Goal: Information Seeking & Learning: Learn about a topic

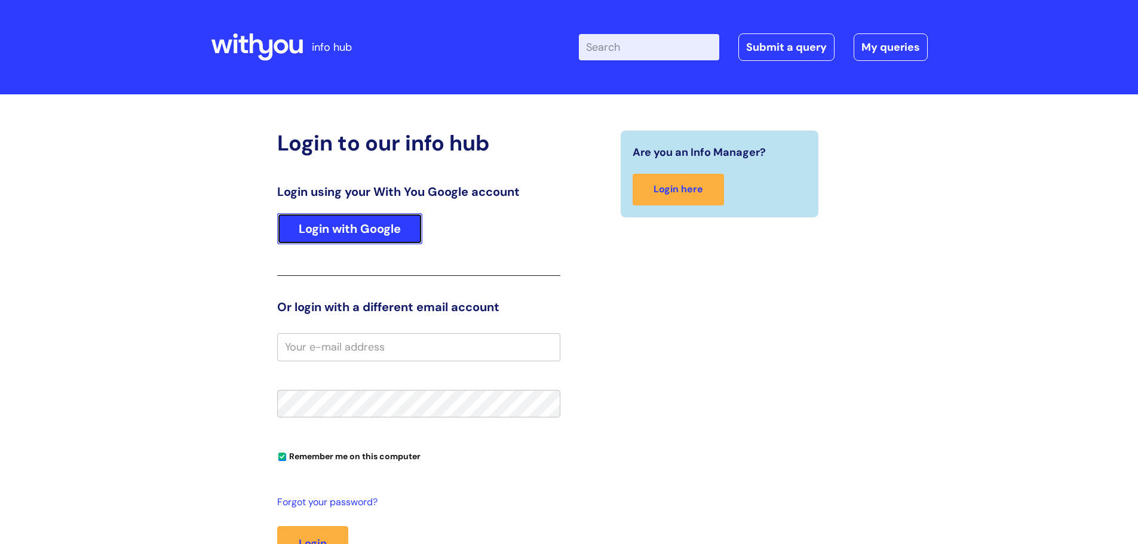
drag, startPoint x: 408, startPoint y: 233, endPoint x: 412, endPoint y: 225, distance: 9.3
click at [408, 233] on link "Login with Google" at bounding box center [349, 228] width 145 height 31
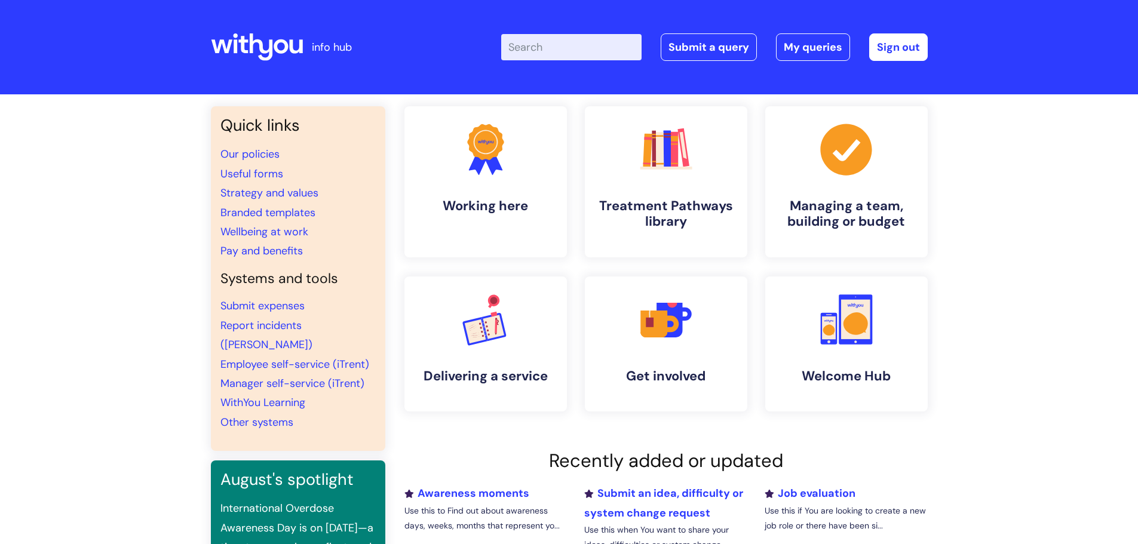
click at [549, 42] on input "Enter your search term here..." at bounding box center [571, 47] width 140 height 26
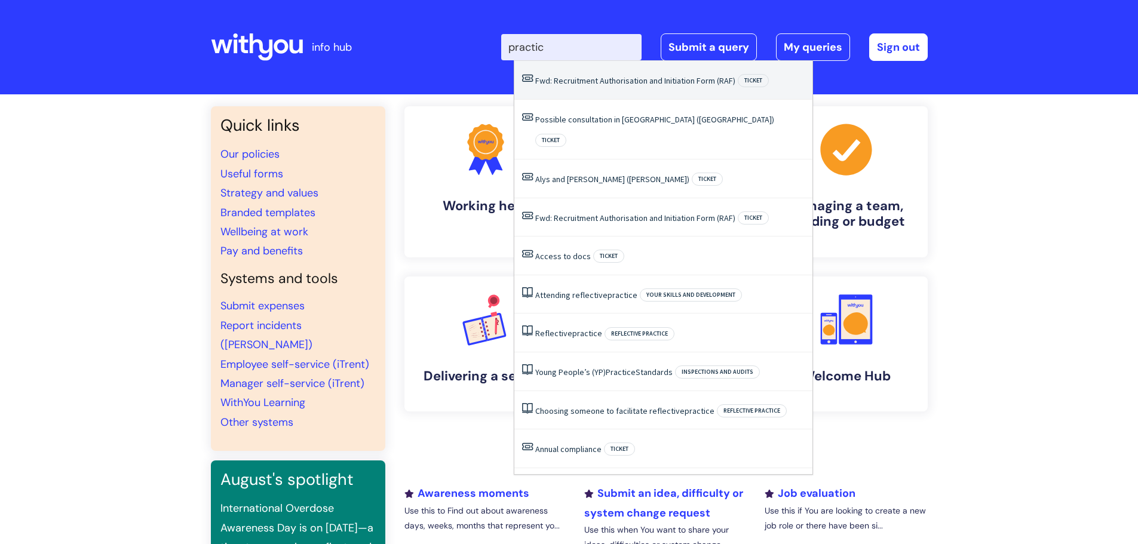
type input "practice"
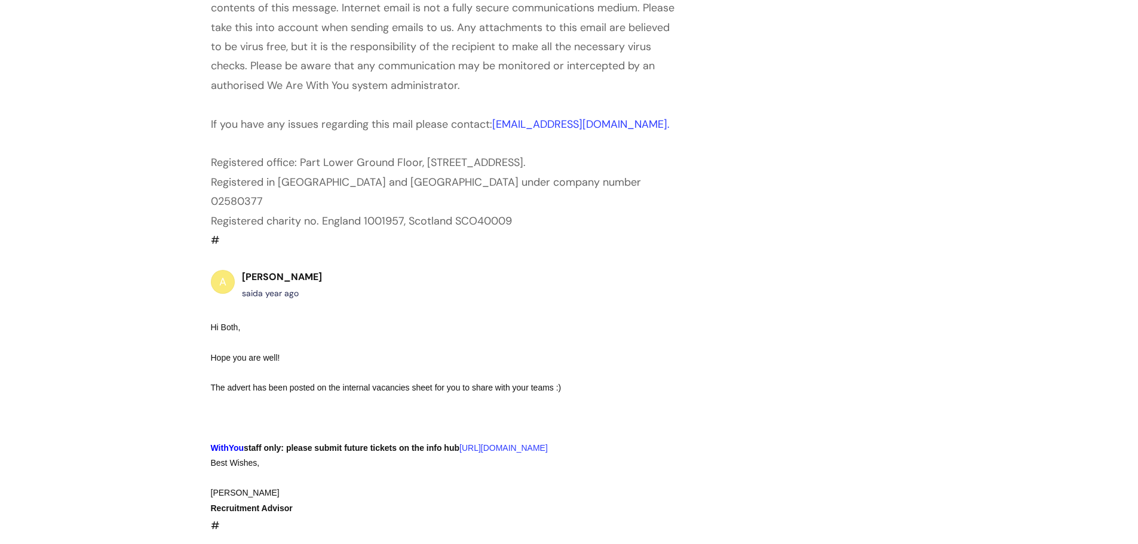
scroll to position [8881, 0]
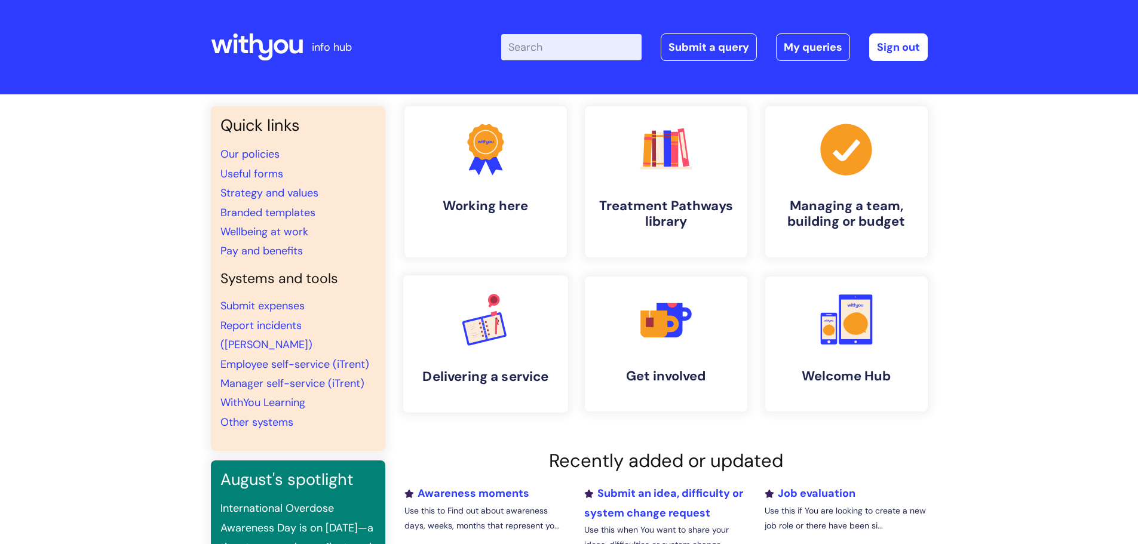
click at [494, 306] on icon ".cls-1{font-family:DMSans-Bold, 'DM Sans';font-size:43.1802px;font-weight:700;}…" at bounding box center [485, 319] width 59 height 59
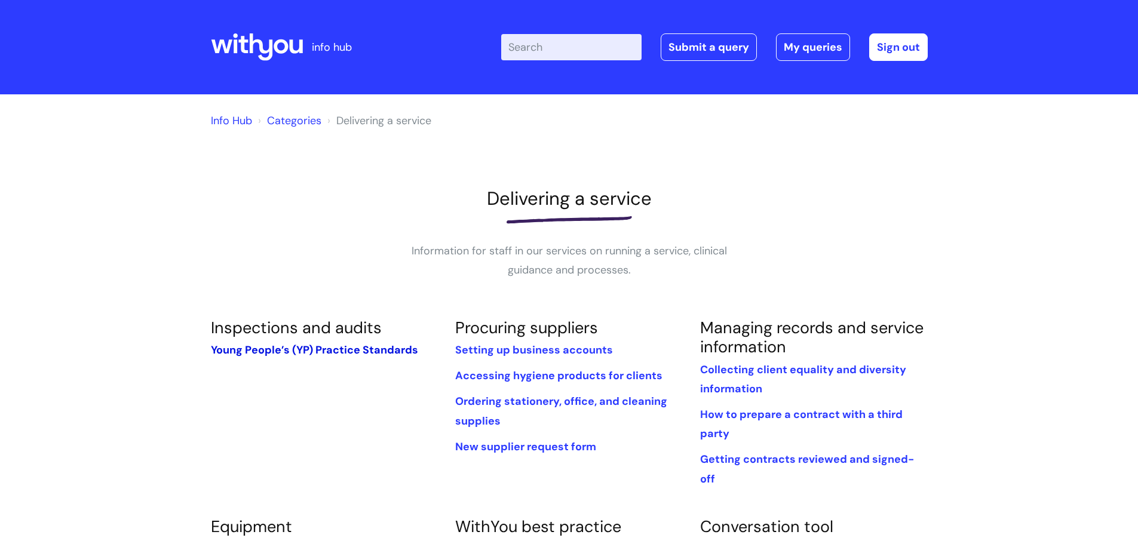
click at [366, 346] on link "Young People’s (YP) Practice Standards" at bounding box center [314, 350] width 207 height 14
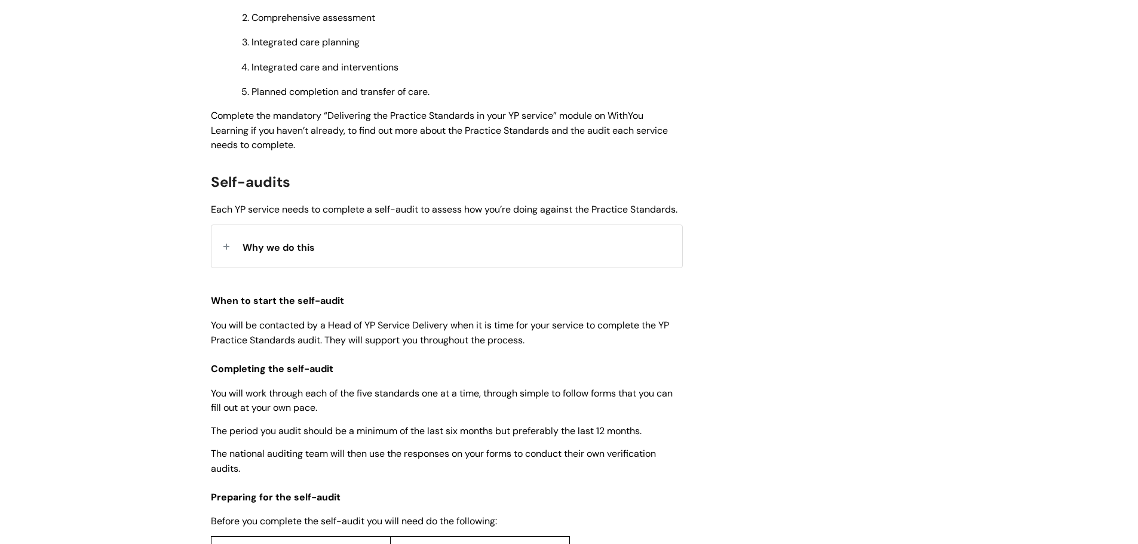
scroll to position [478, 0]
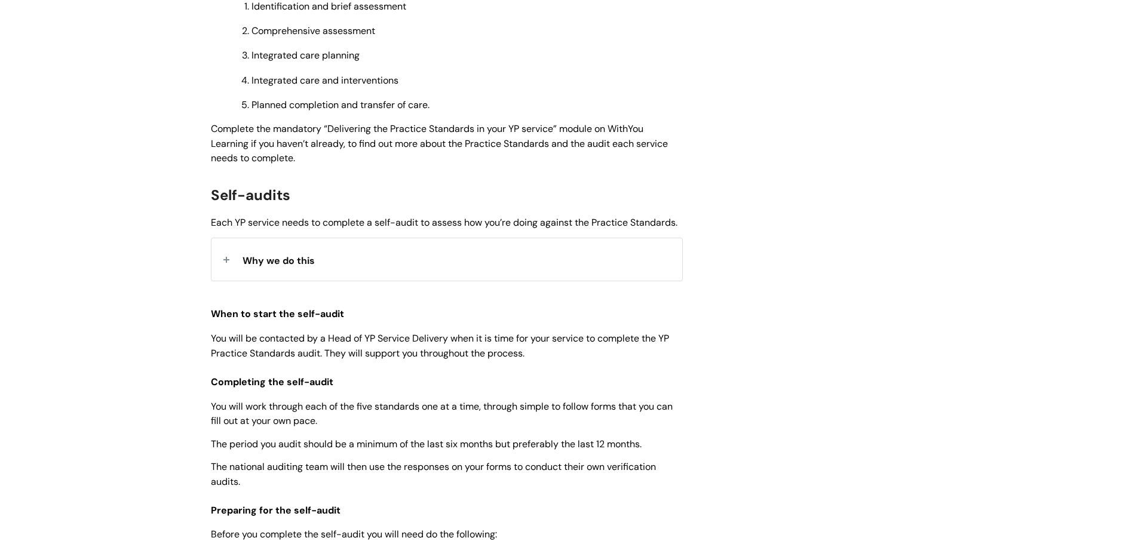
click at [358, 278] on div "Why we do this" at bounding box center [446, 259] width 471 height 42
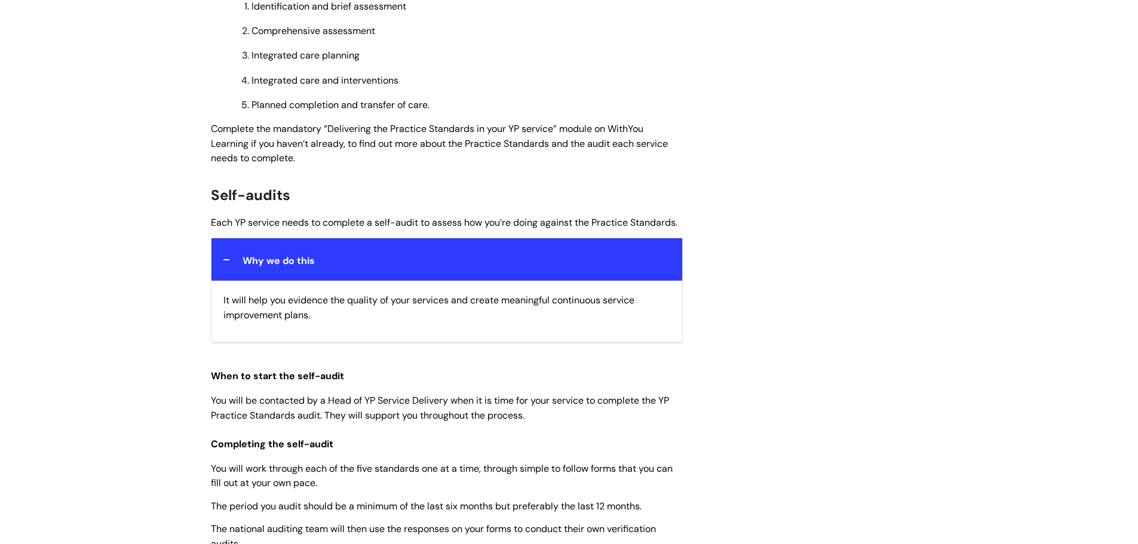
click at [350, 279] on div "Why we do this" at bounding box center [446, 259] width 471 height 42
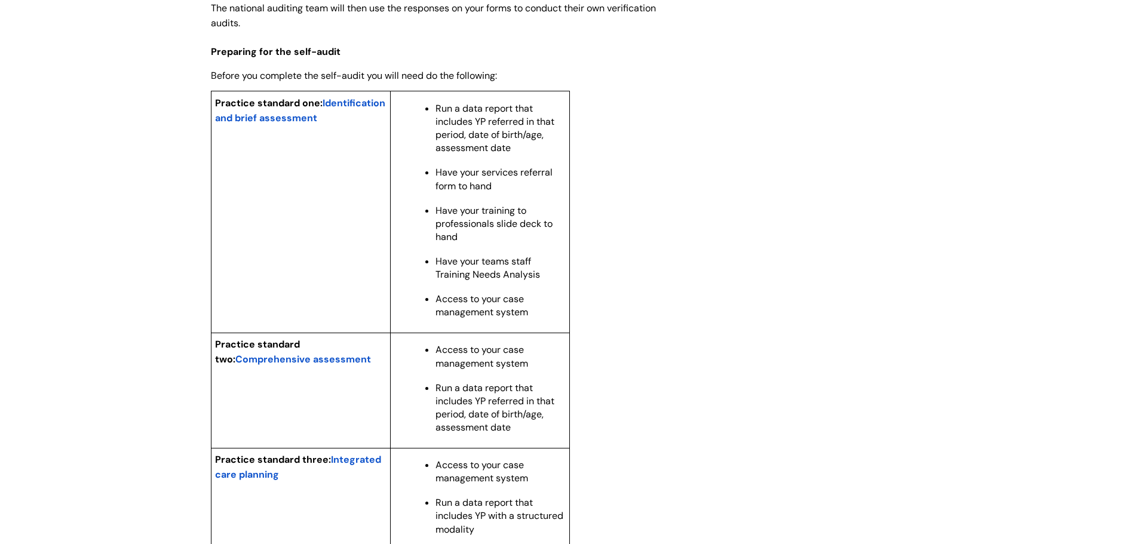
scroll to position [955, 0]
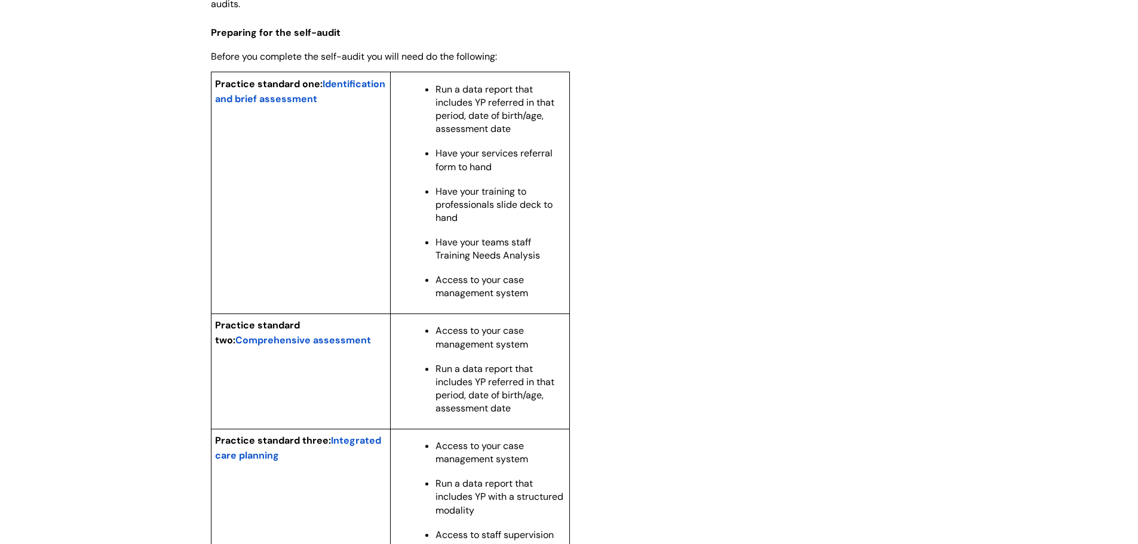
click at [265, 106] on p "Practice standard one: Identification and brief assessment" at bounding box center [300, 91] width 171 height 30
click at [263, 105] on span "Identification and brief assessment" at bounding box center [300, 91] width 170 height 27
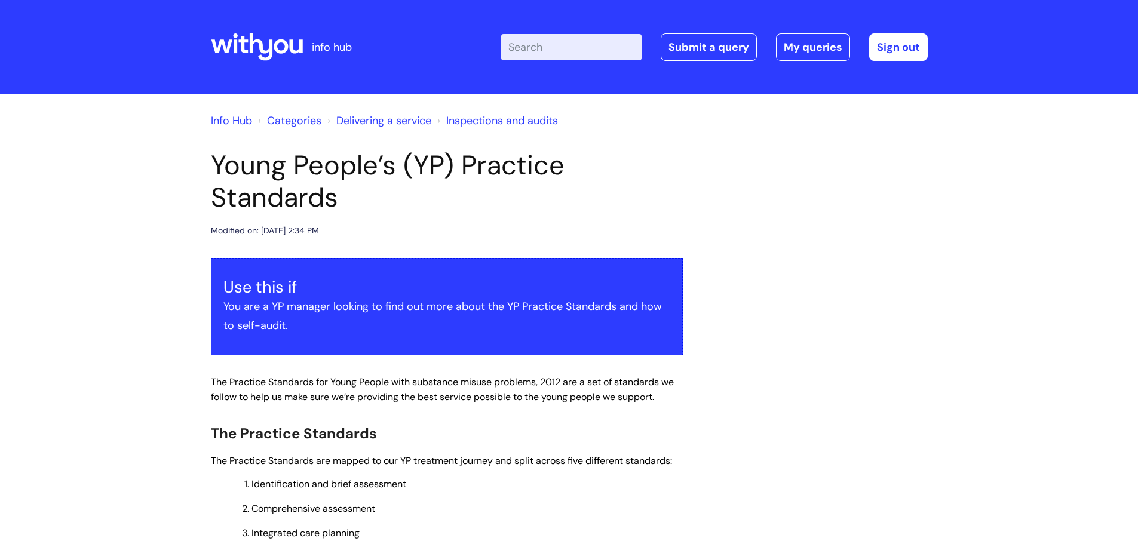
scroll to position [955, 0]
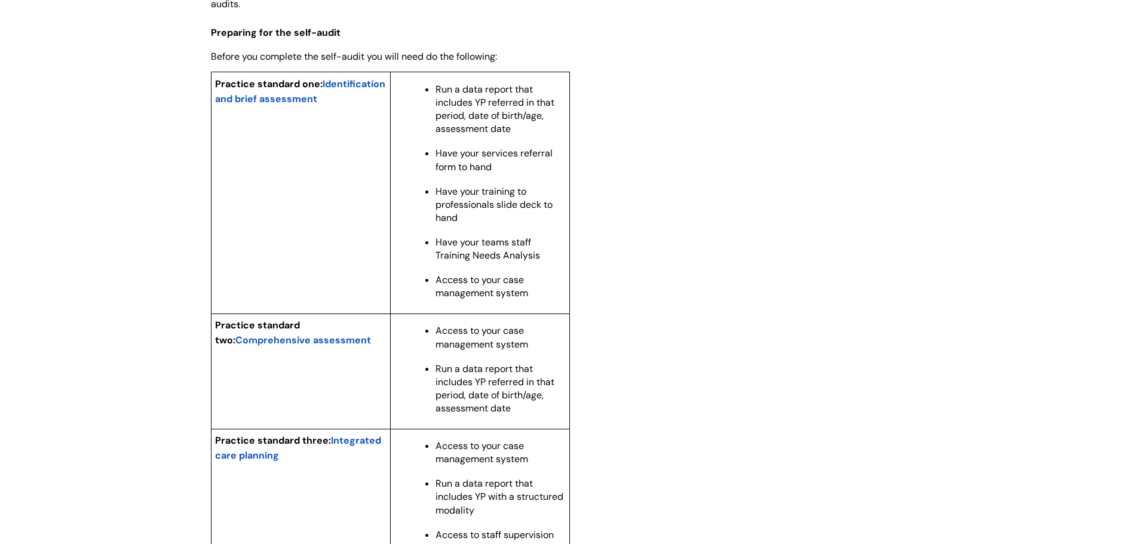
click at [306, 346] on span "Comprehensive assessment" at bounding box center [303, 340] width 136 height 13
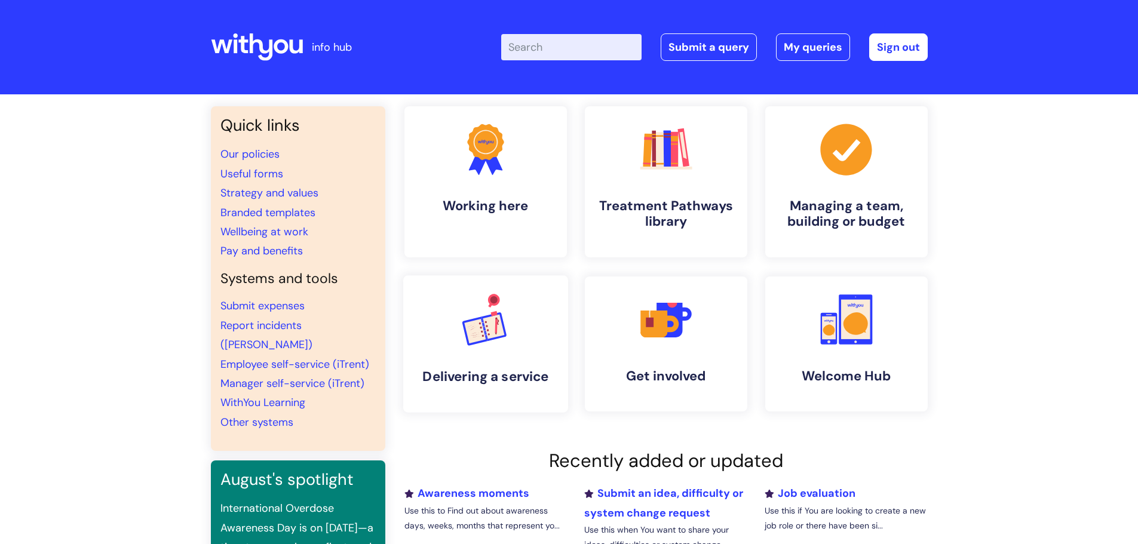
click at [471, 386] on link ".cls-1{font-family:DMSans-Bold, 'DM Sans';font-size:43.1802px;font-weight:700;}…" at bounding box center [484, 343] width 165 height 137
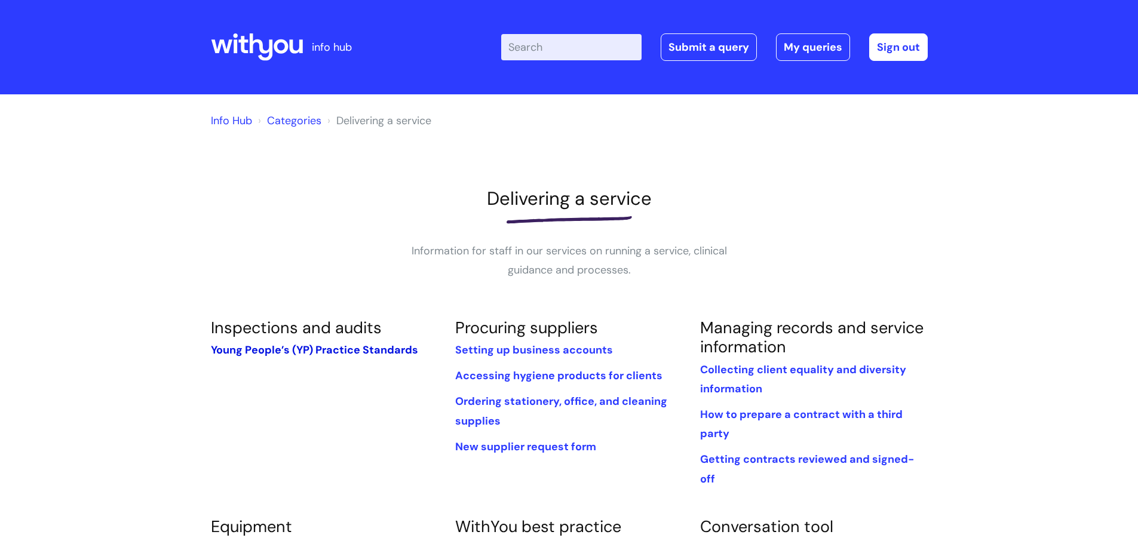
click at [261, 347] on link "Young People’s (YP) Practice Standards" at bounding box center [314, 350] width 207 height 14
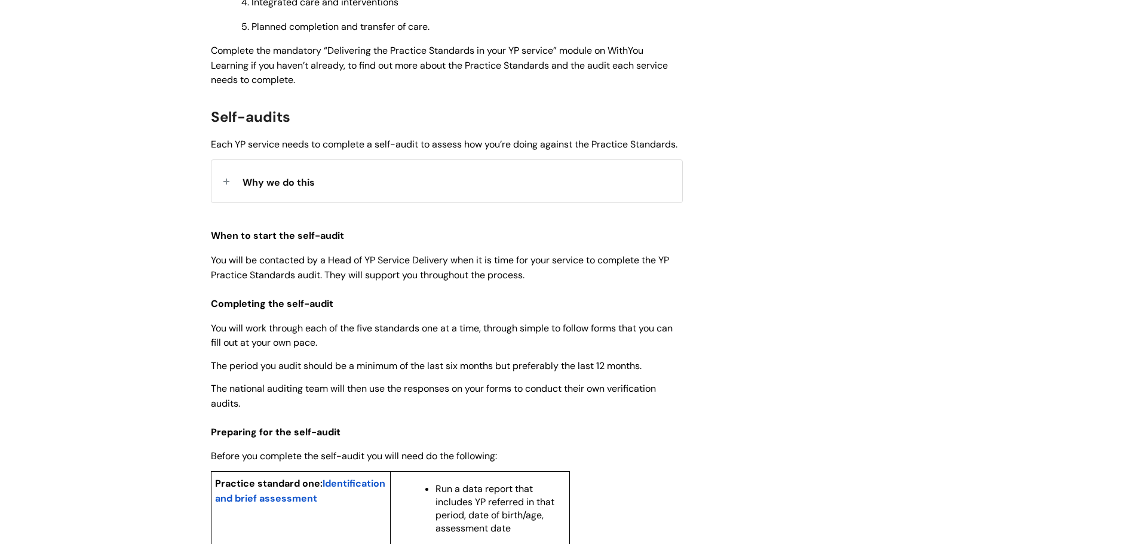
scroll to position [836, 0]
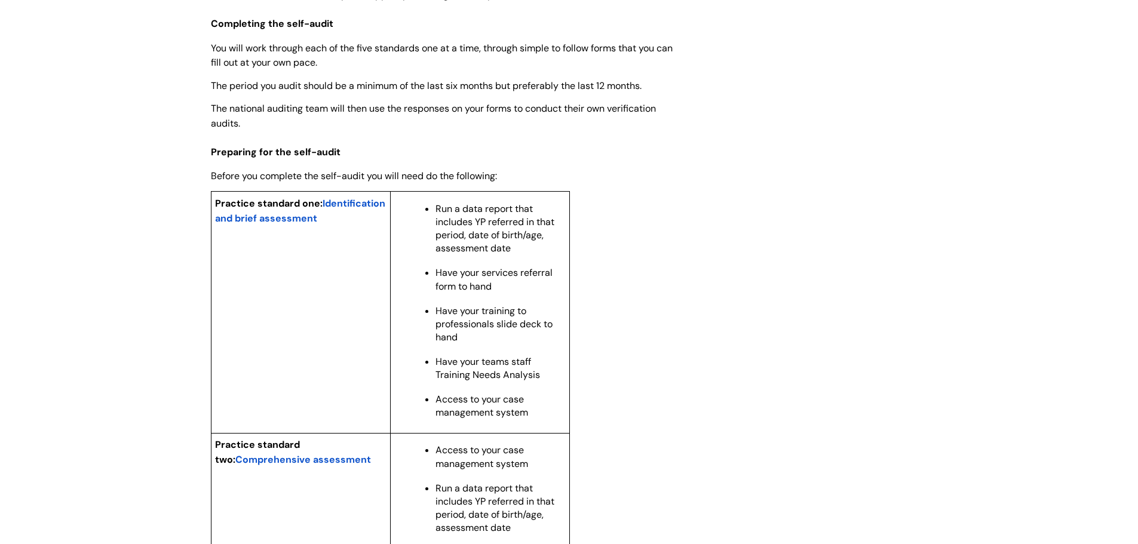
click at [266, 466] on span "Comprehensive assessment" at bounding box center [303, 459] width 136 height 13
